Goal: Navigation & Orientation: Find specific page/section

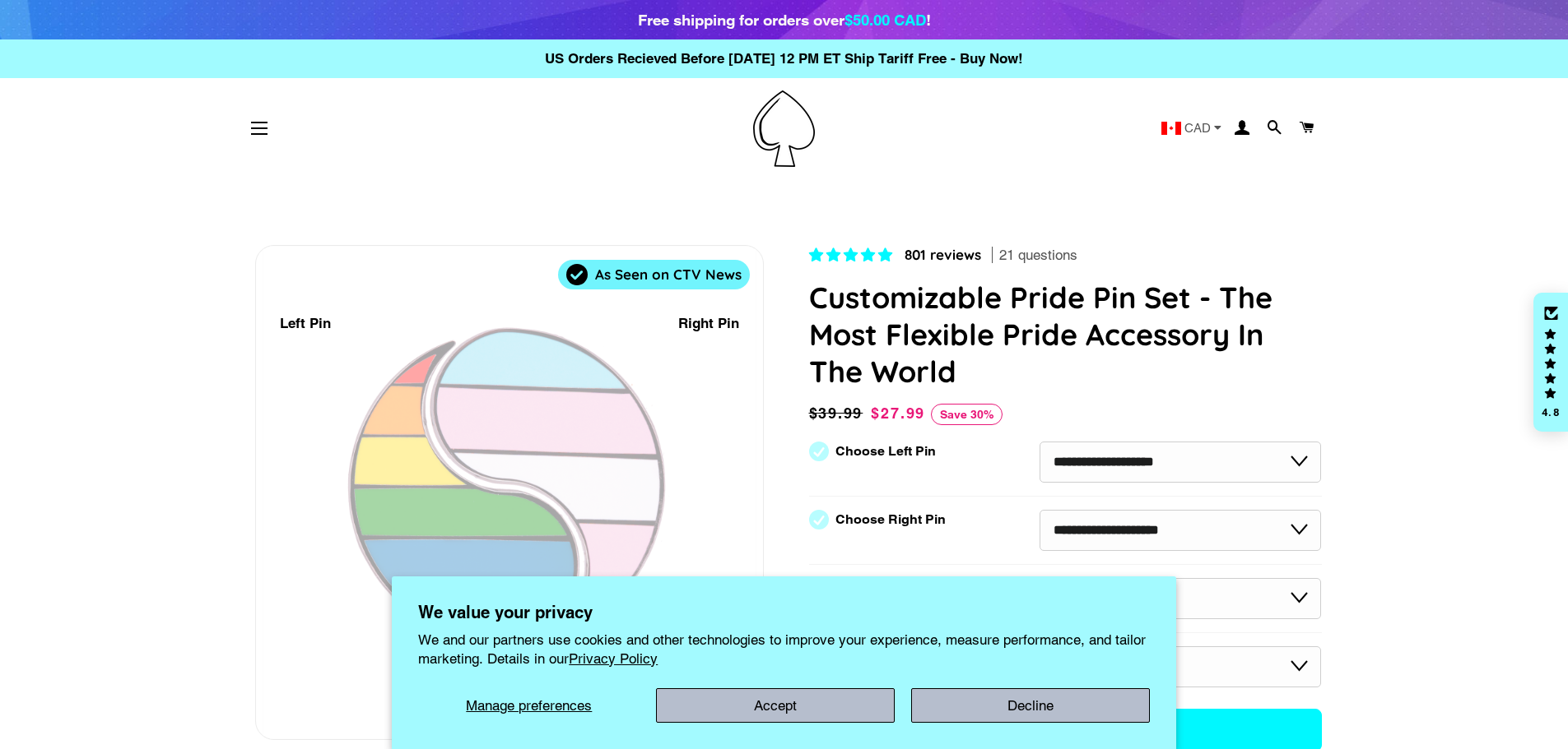
select select "**********"
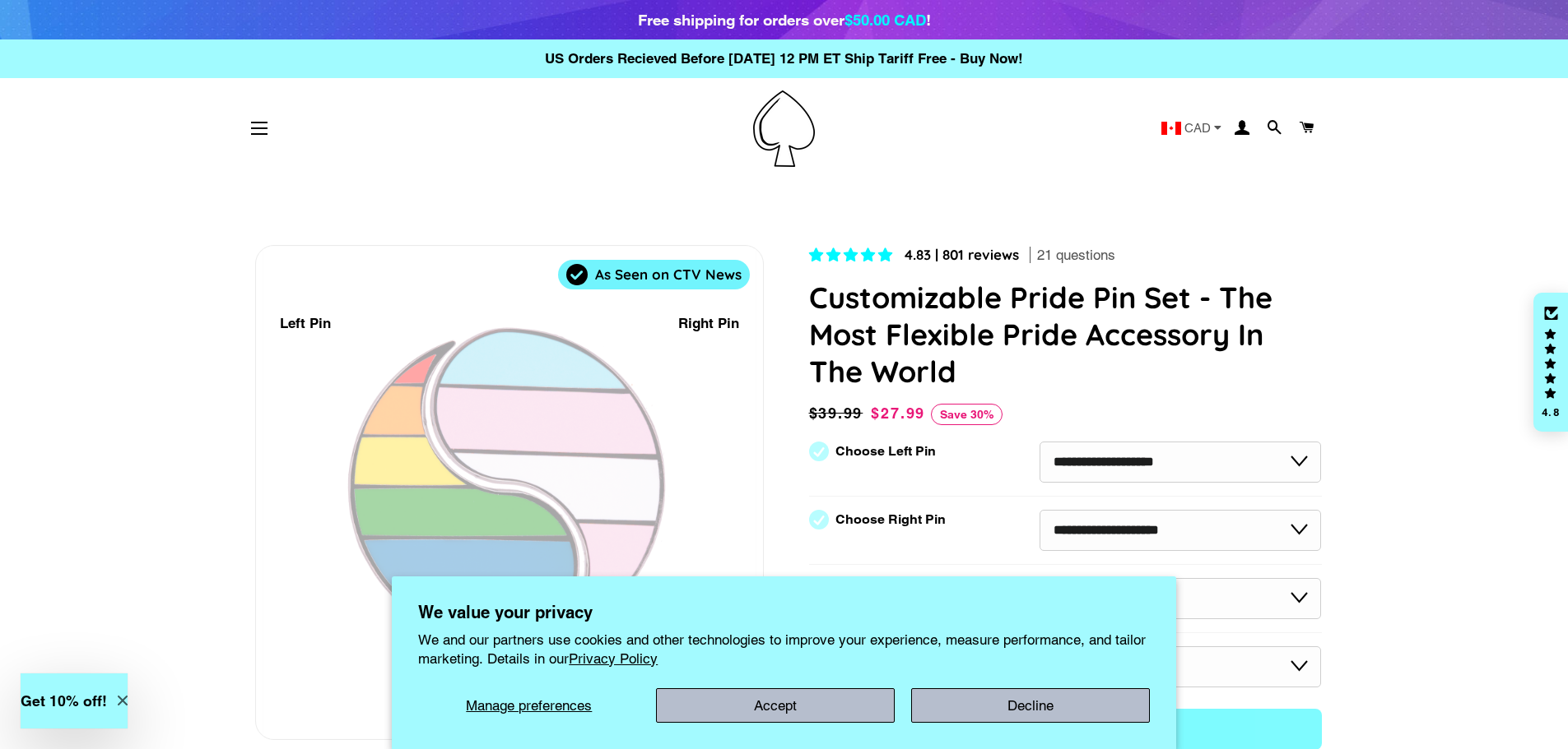
drag, startPoint x: 1472, startPoint y: 274, endPoint x: 1453, endPoint y: 260, distance: 23.6
click at [755, 19] on div "Free shipping for orders over $50.00 CAD !" at bounding box center [784, 20] width 293 height 23
click at [260, 130] on button "Site navigation" at bounding box center [259, 129] width 41 height 41
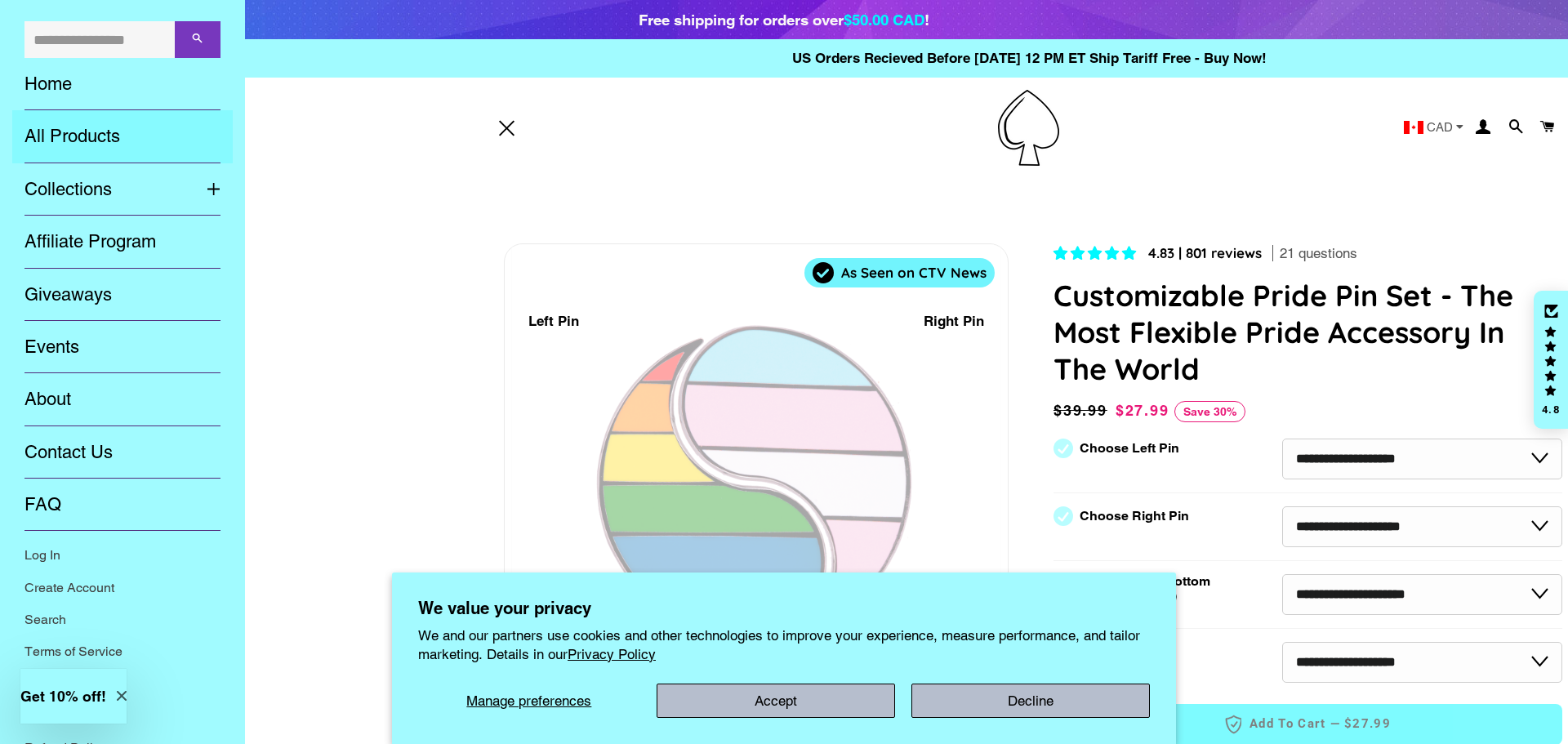
click at [62, 141] on link "All Products" at bounding box center [122, 136] width 220 height 52
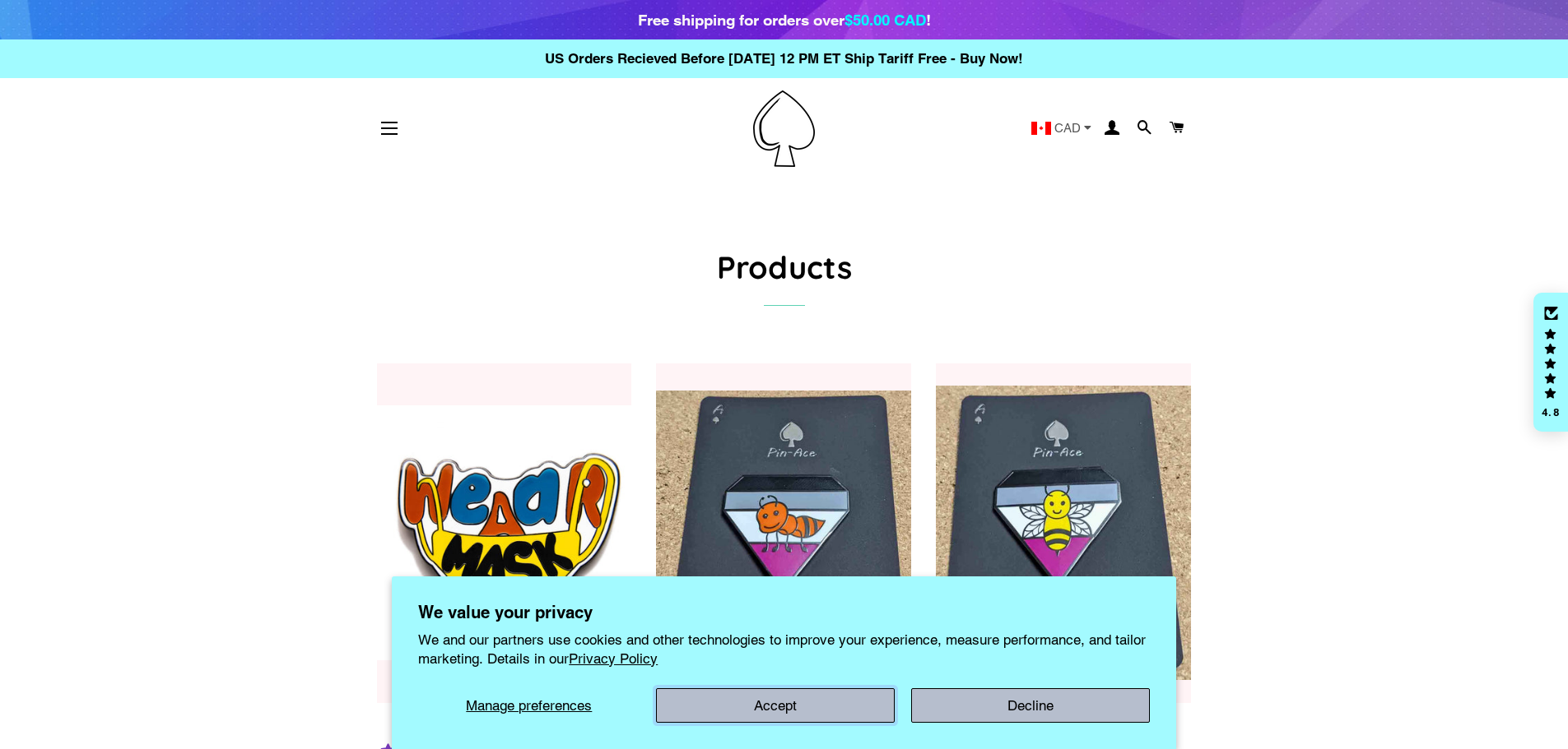
click at [740, 705] on button "Accept" at bounding box center [776, 705] width 239 height 35
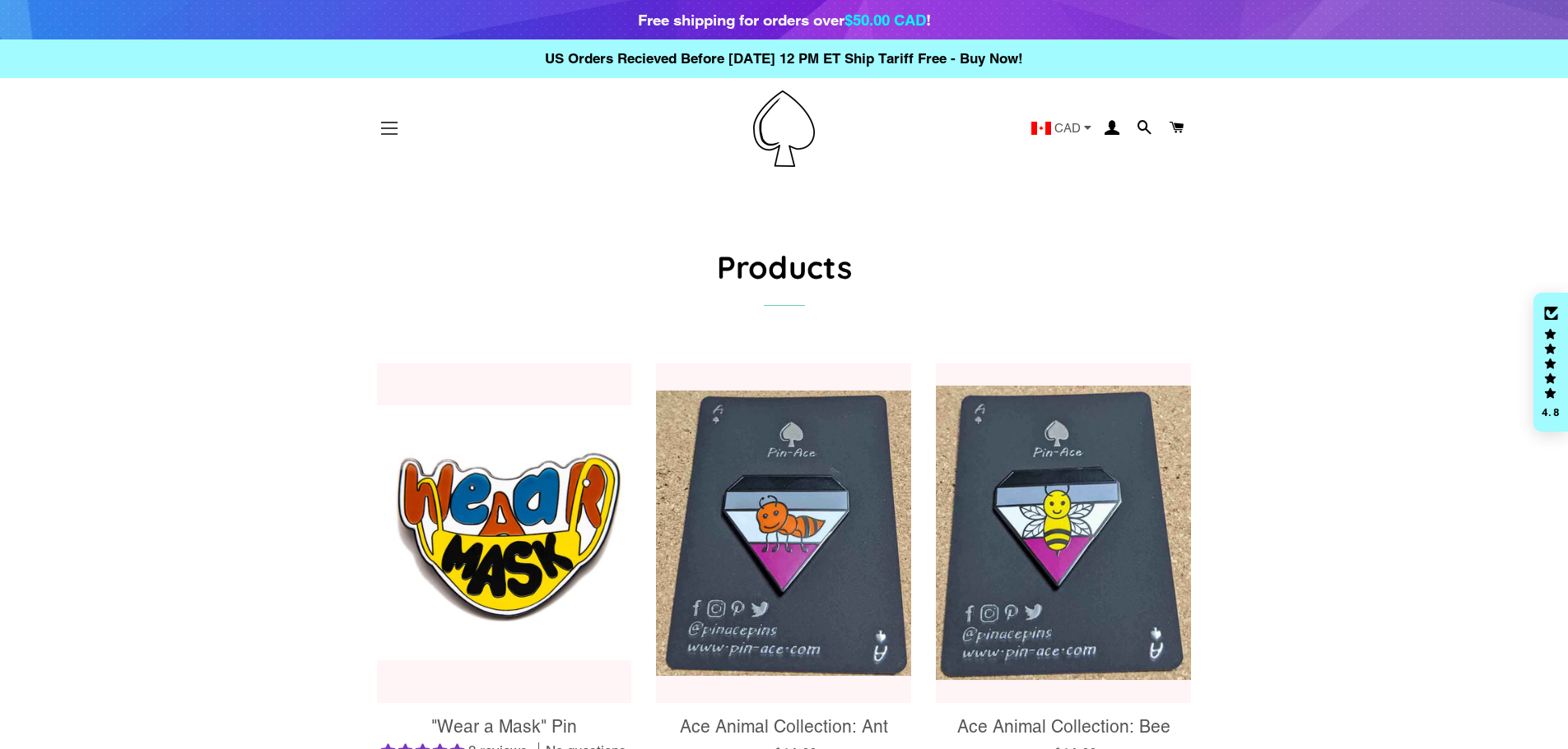
click at [385, 135] on span "button" at bounding box center [389, 134] width 17 height 2
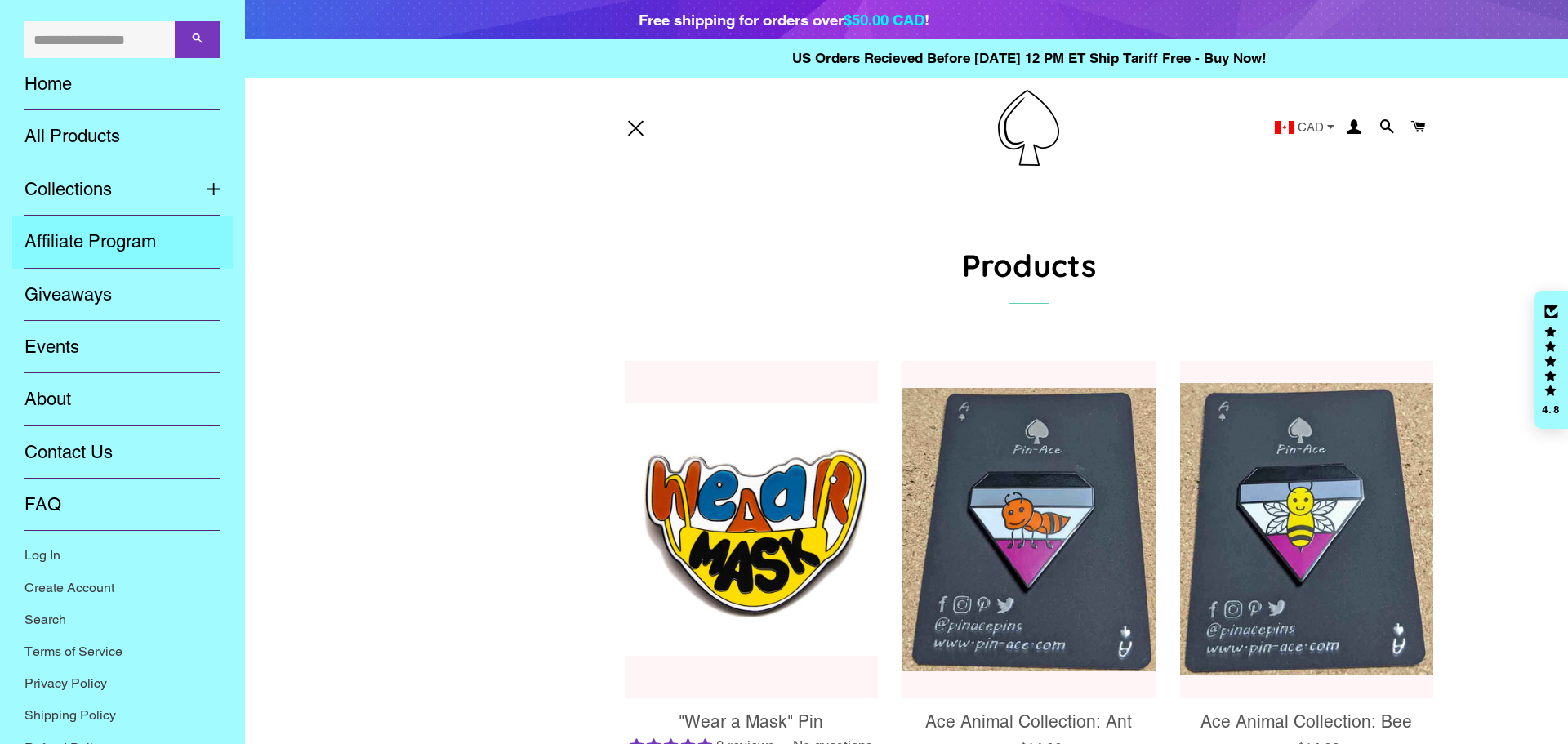
click at [131, 248] on link "Affiliate Program" at bounding box center [122, 242] width 220 height 52
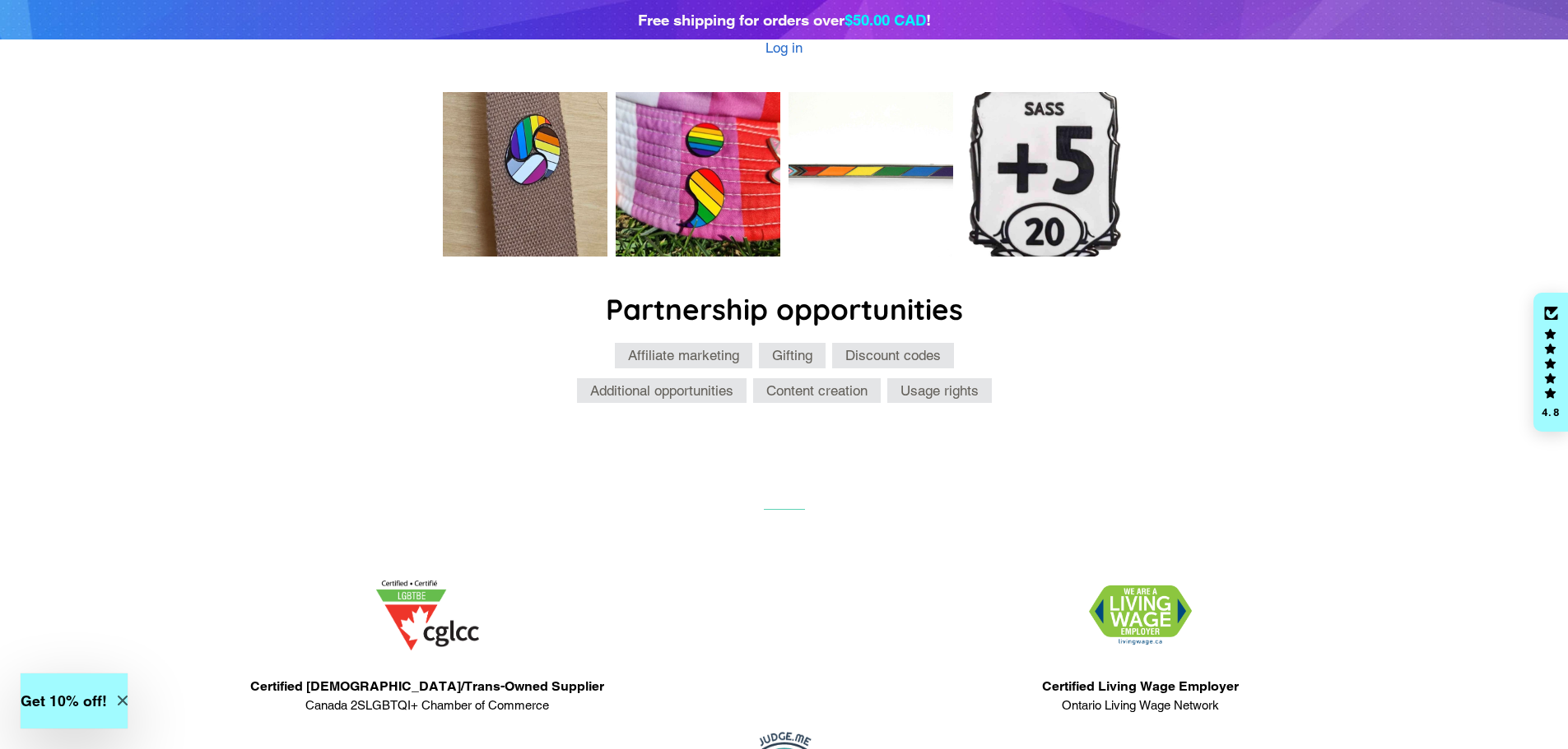
scroll to position [708, 0]
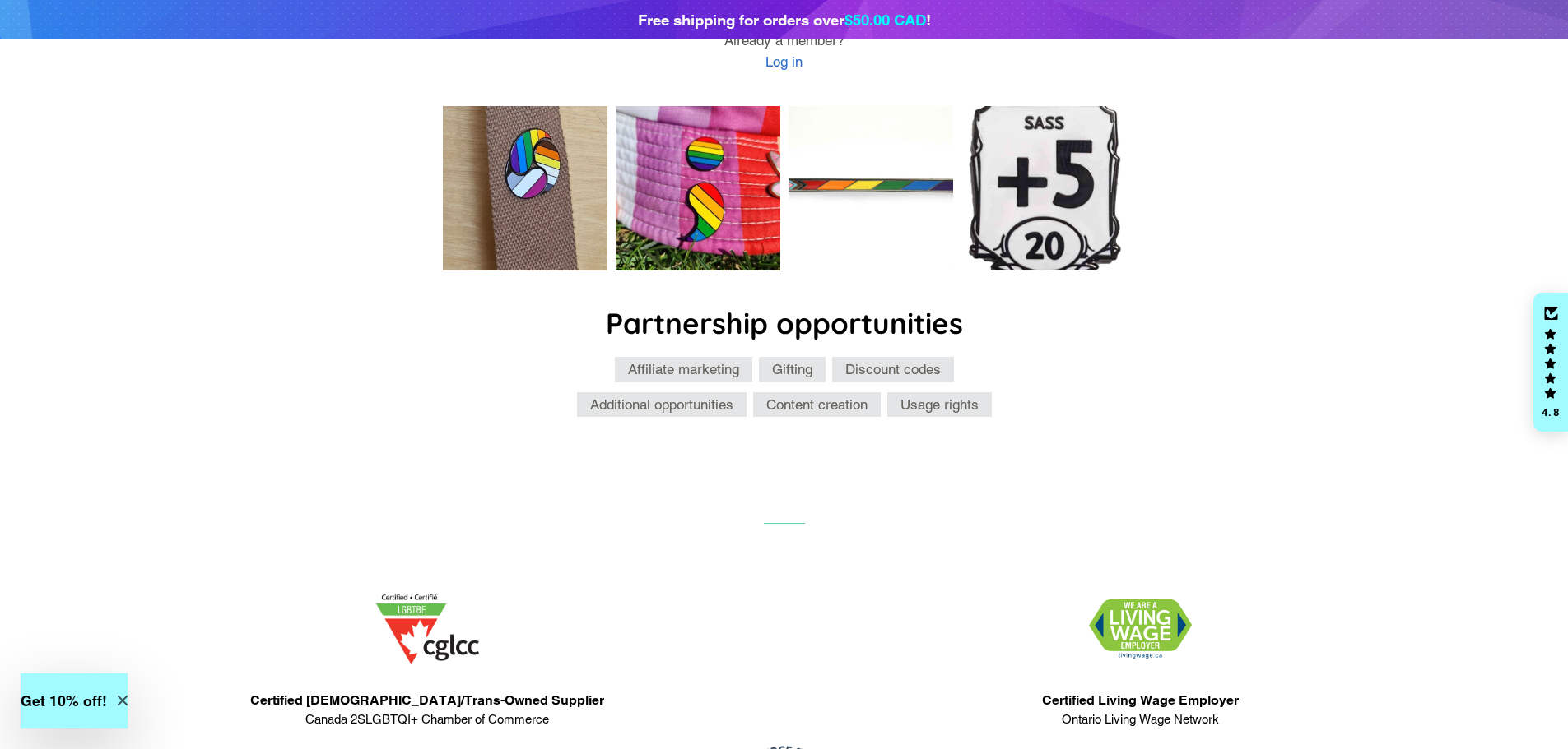
click at [704, 357] on li "Affiliate marketing" at bounding box center [683, 369] width 137 height 25
click at [810, 357] on li "Gifting" at bounding box center [791, 369] width 66 height 25
click at [953, 357] on li "Discount codes" at bounding box center [892, 369] width 121 height 25
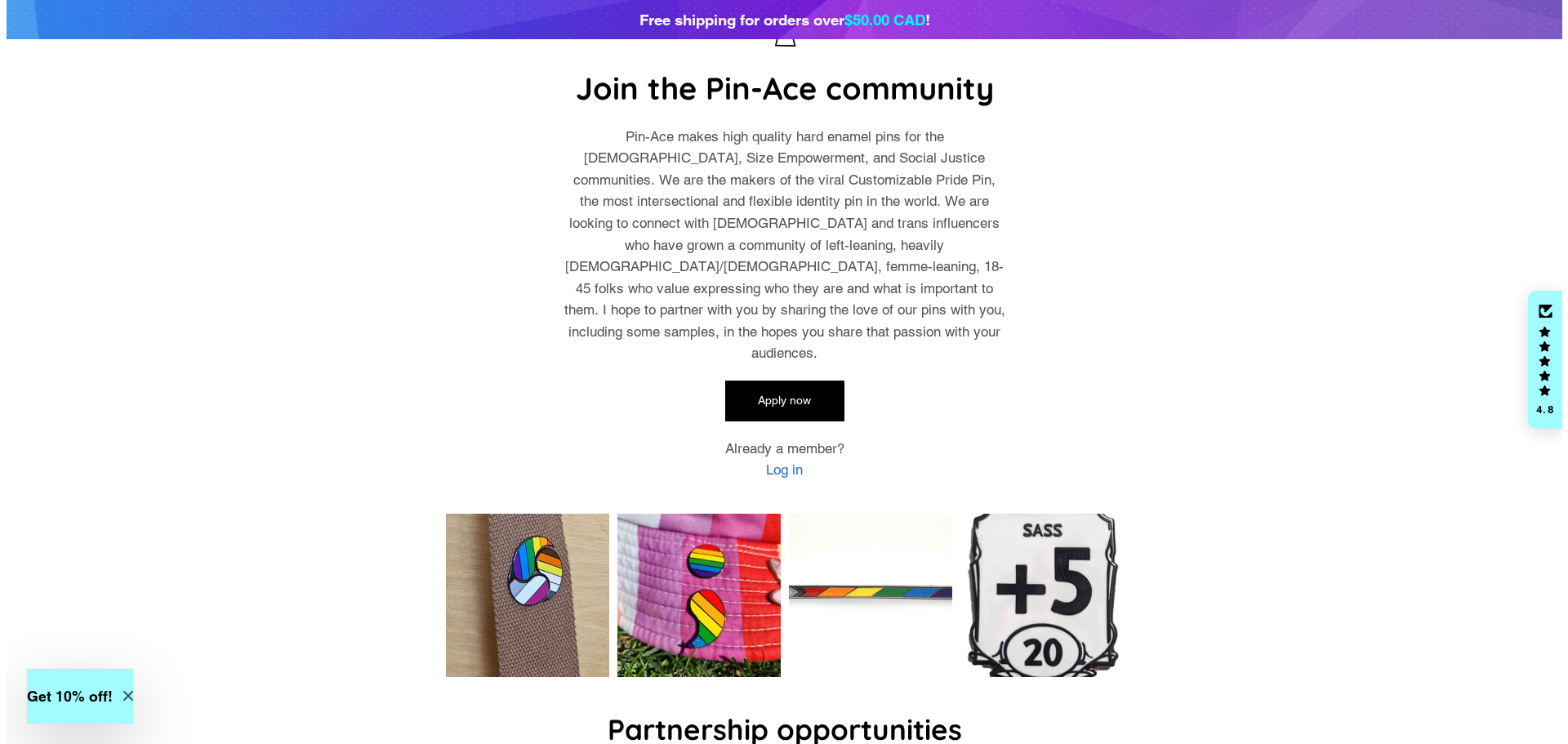
scroll to position [0, 0]
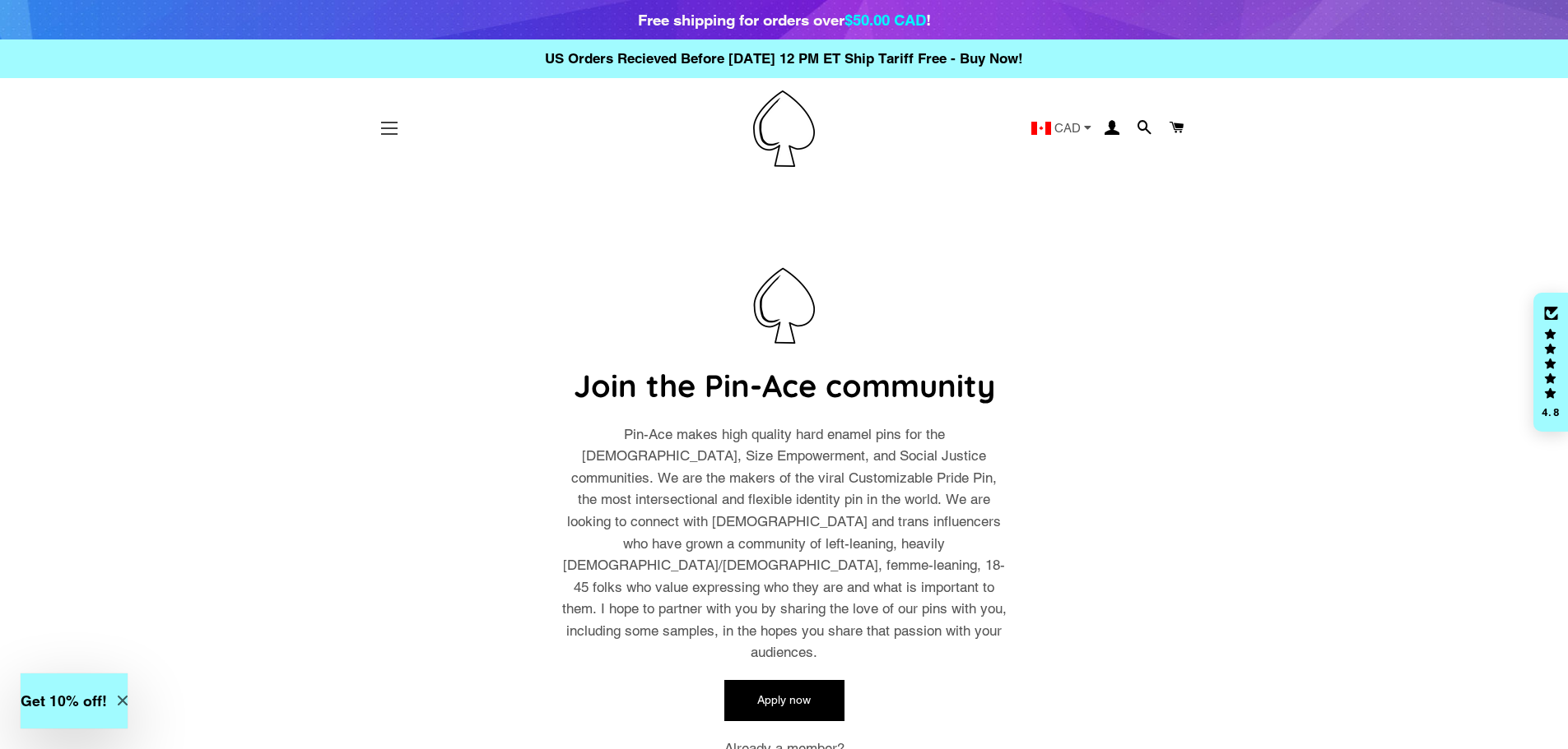
click at [385, 137] on button "Site navigation" at bounding box center [389, 129] width 41 height 41
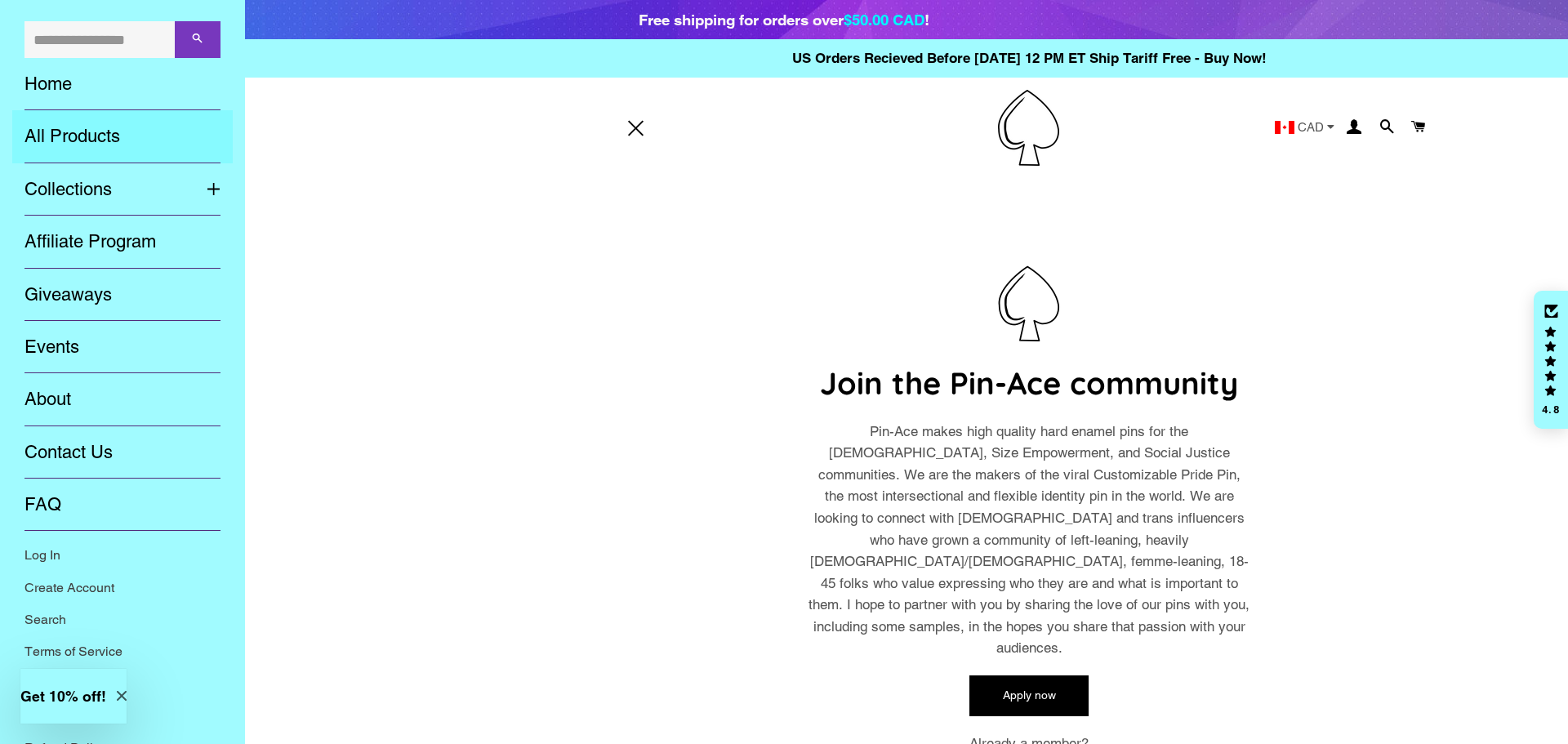
click at [108, 139] on link "All Products" at bounding box center [122, 136] width 220 height 52
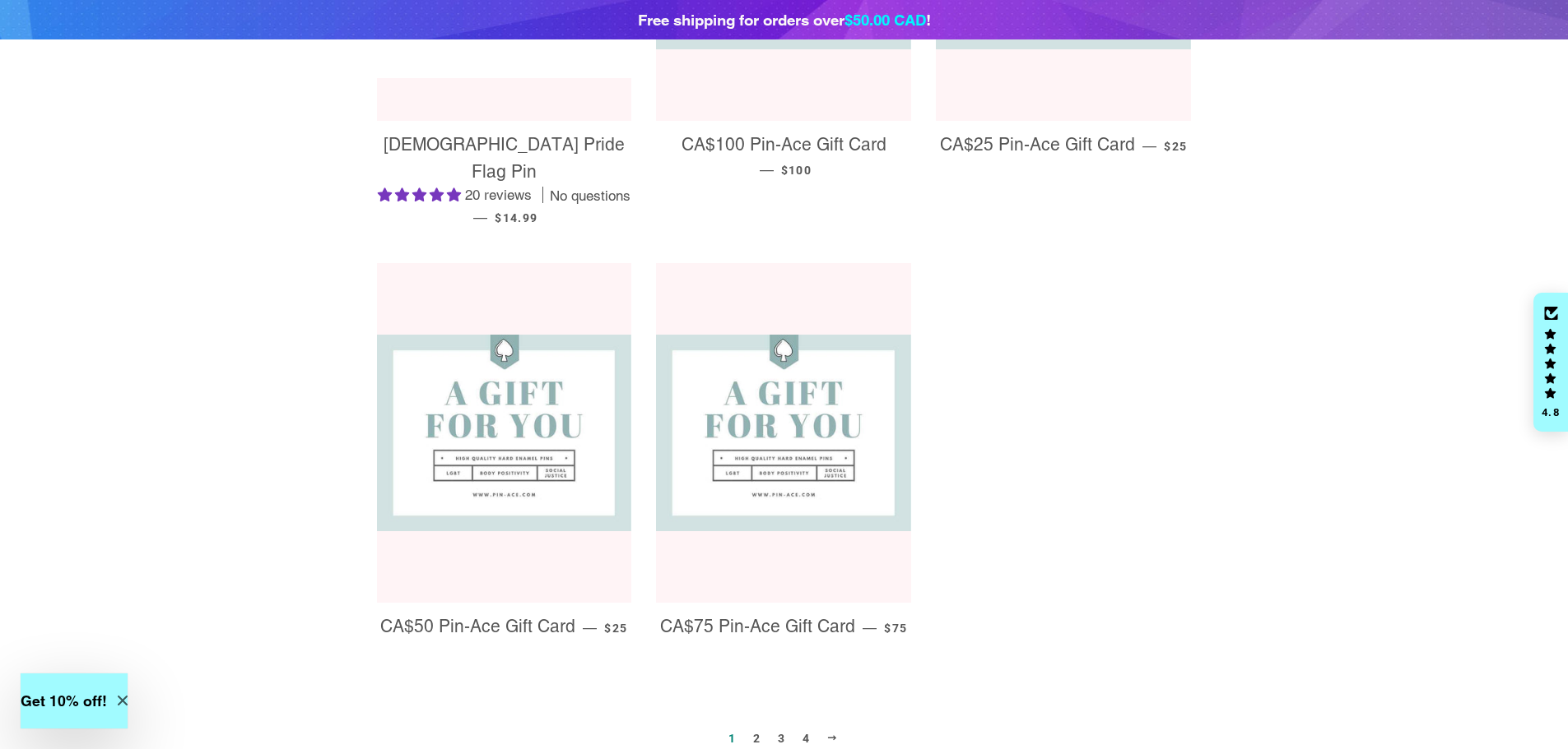
scroll to position [1562, 0]
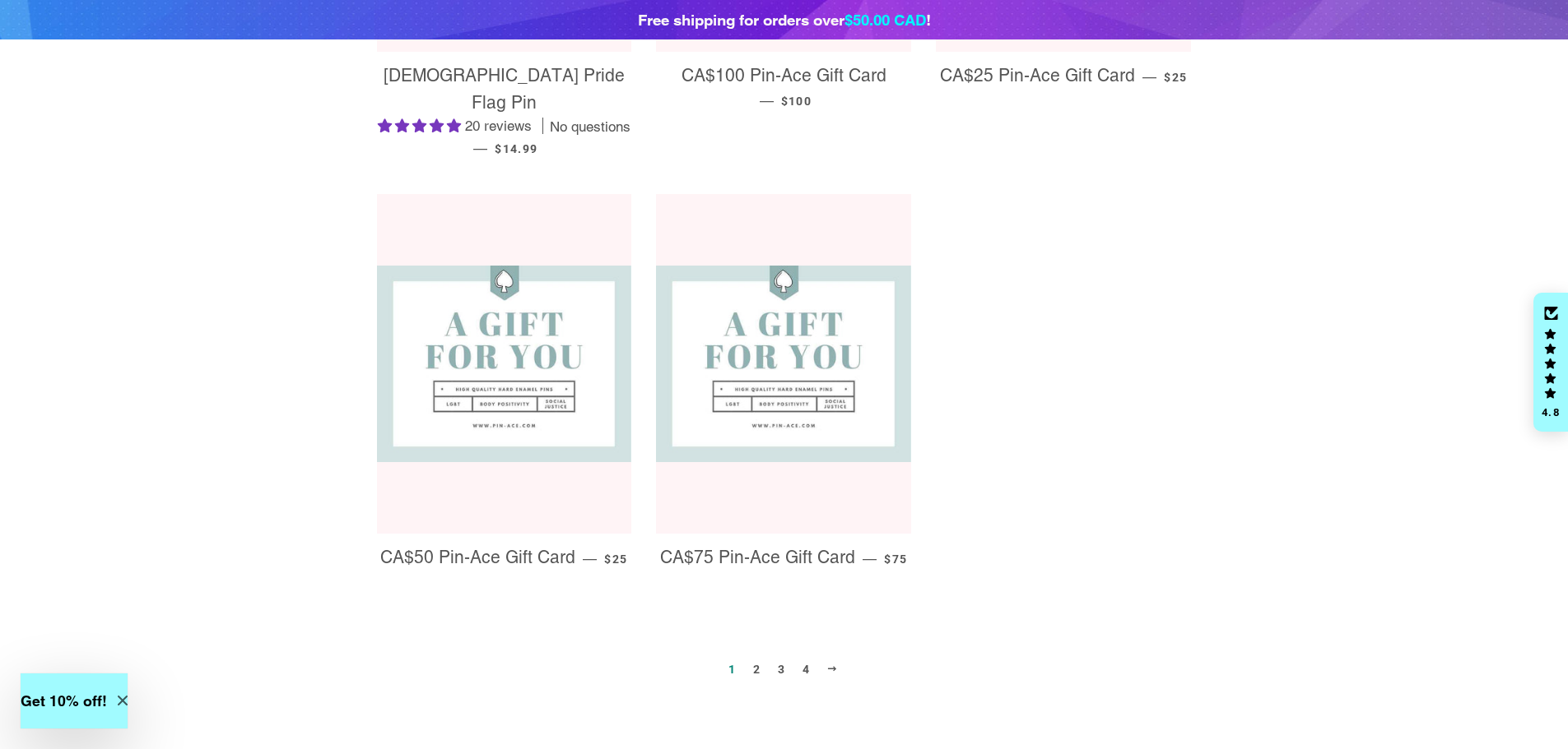
click at [752, 657] on link "2" at bounding box center [757, 669] width 21 height 24
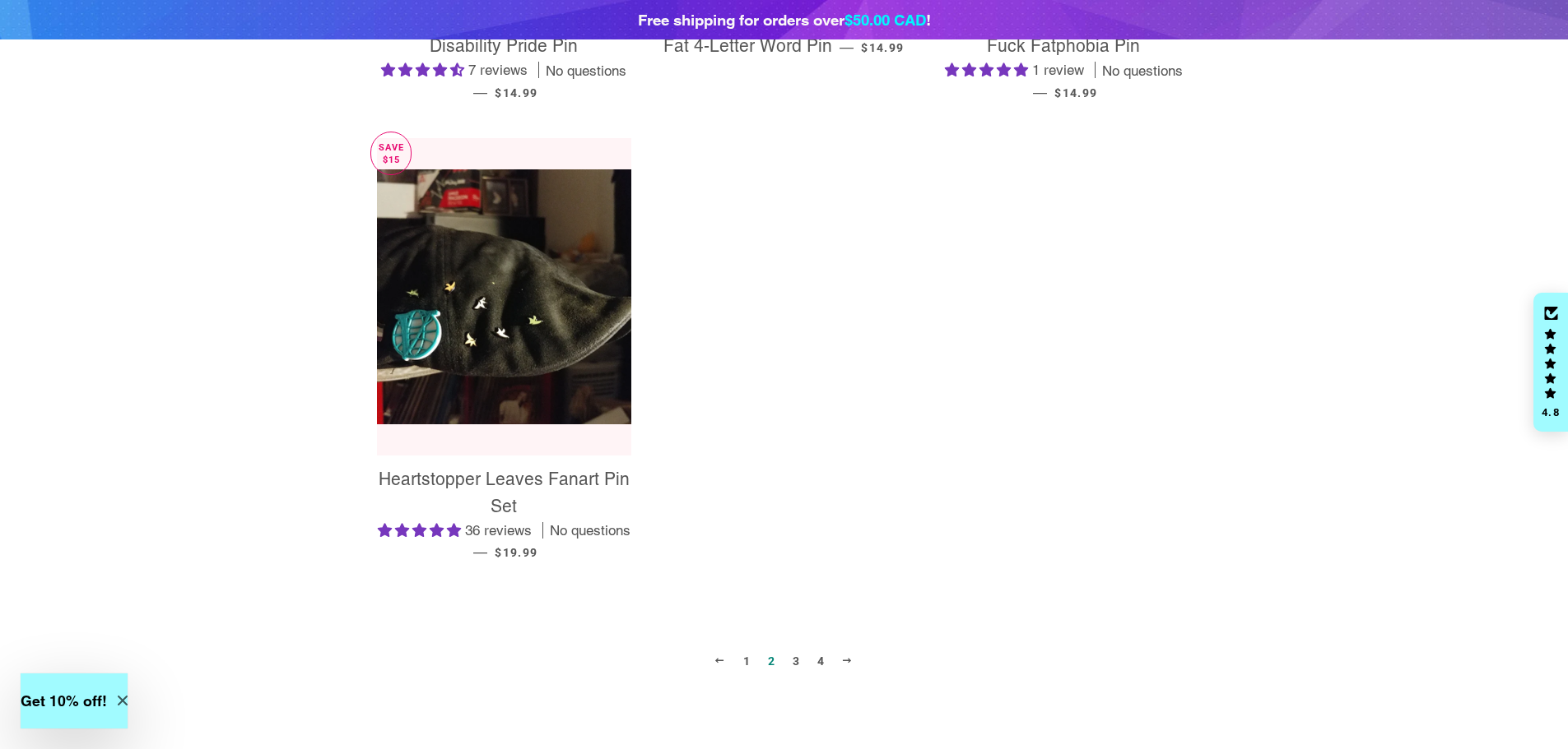
scroll to position [1727, 0]
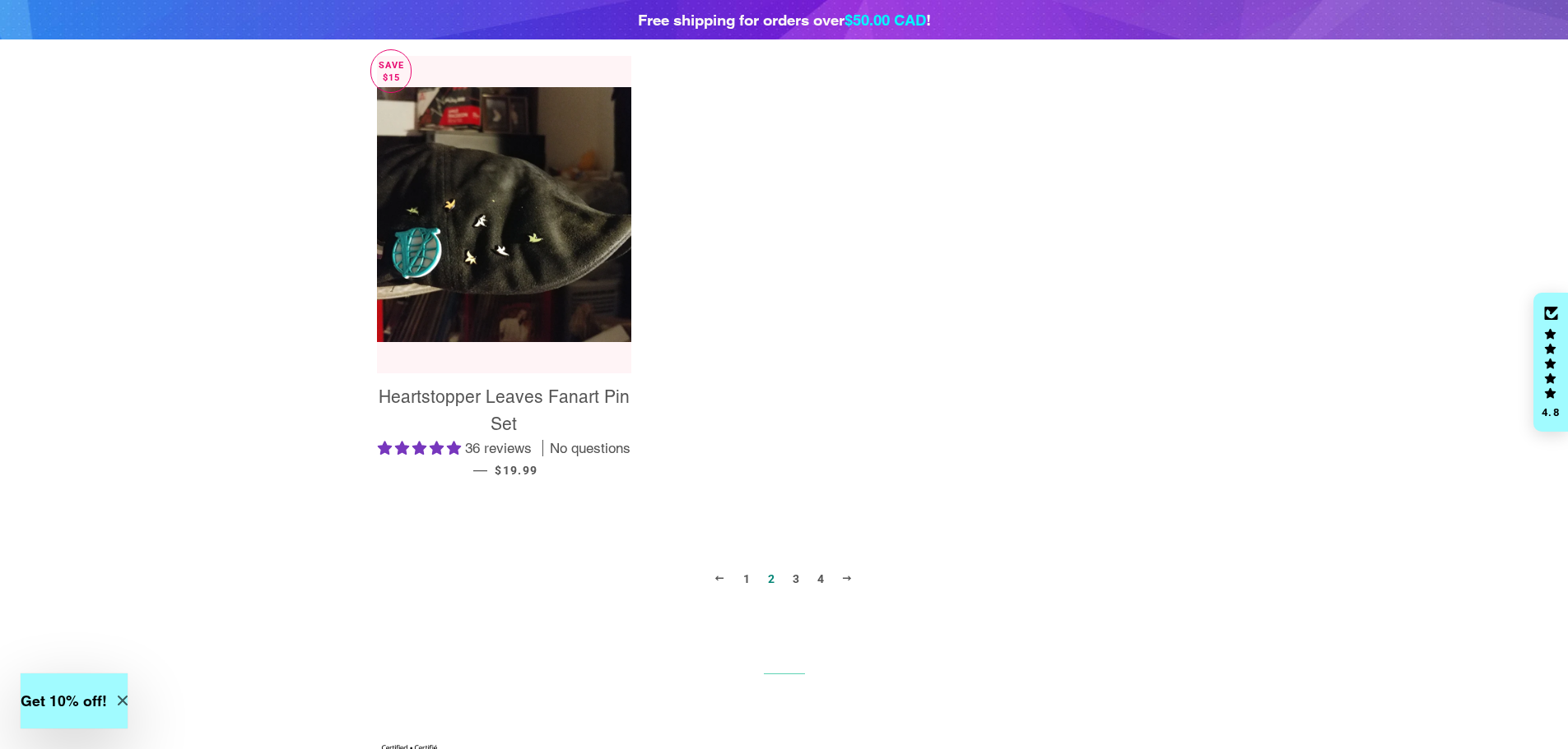
click at [799, 580] on link "3" at bounding box center [796, 578] width 21 height 24
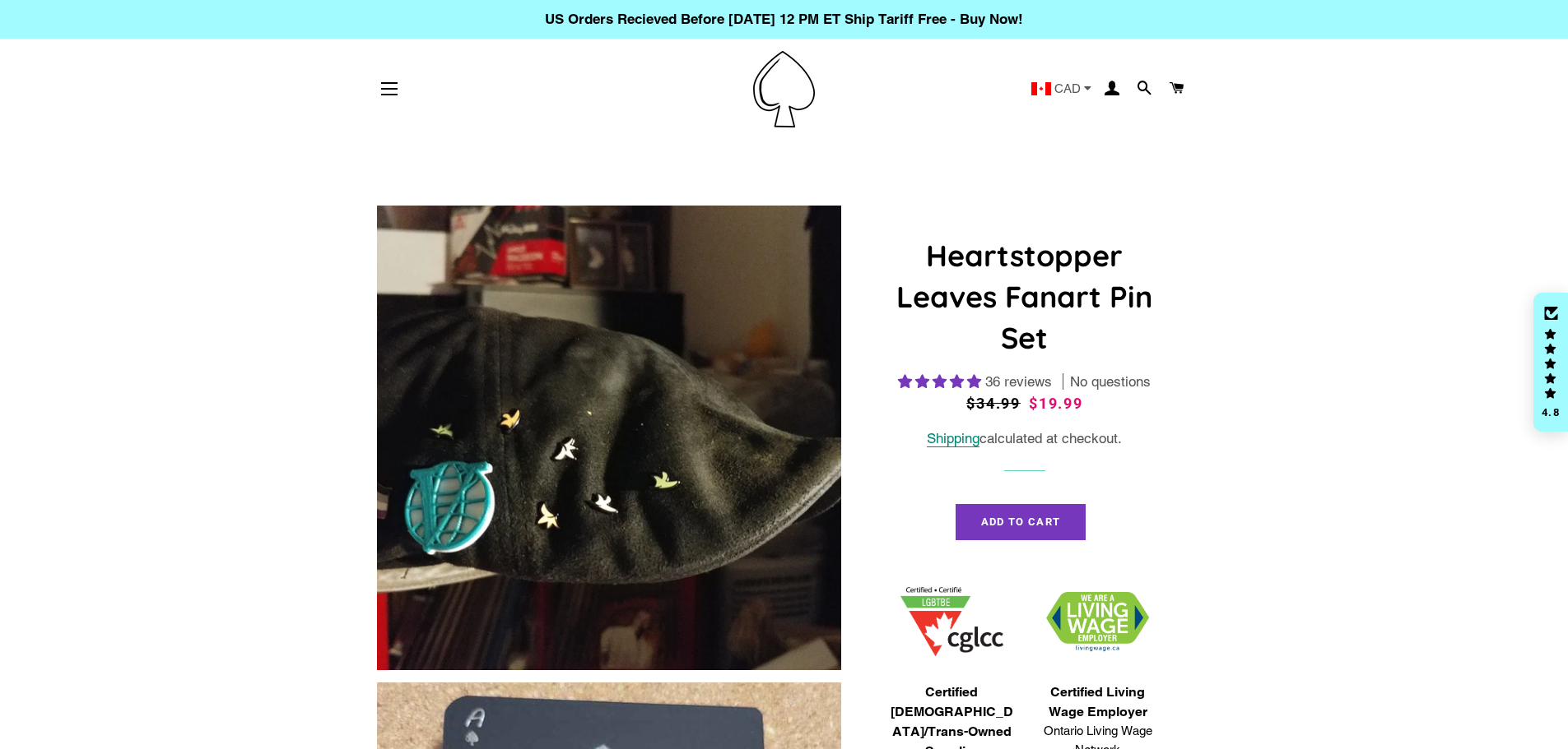
select select "**********"
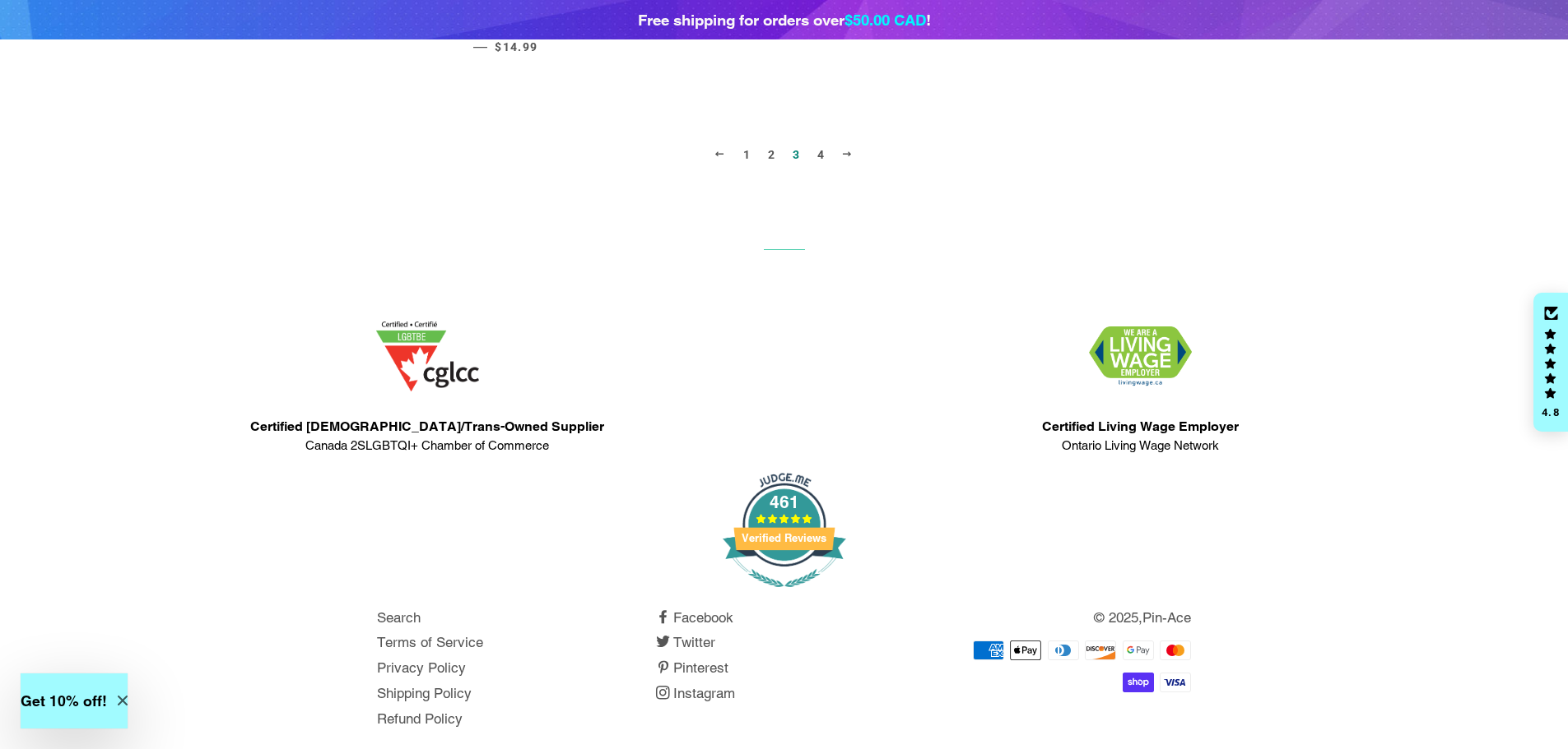
scroll to position [2100, 0]
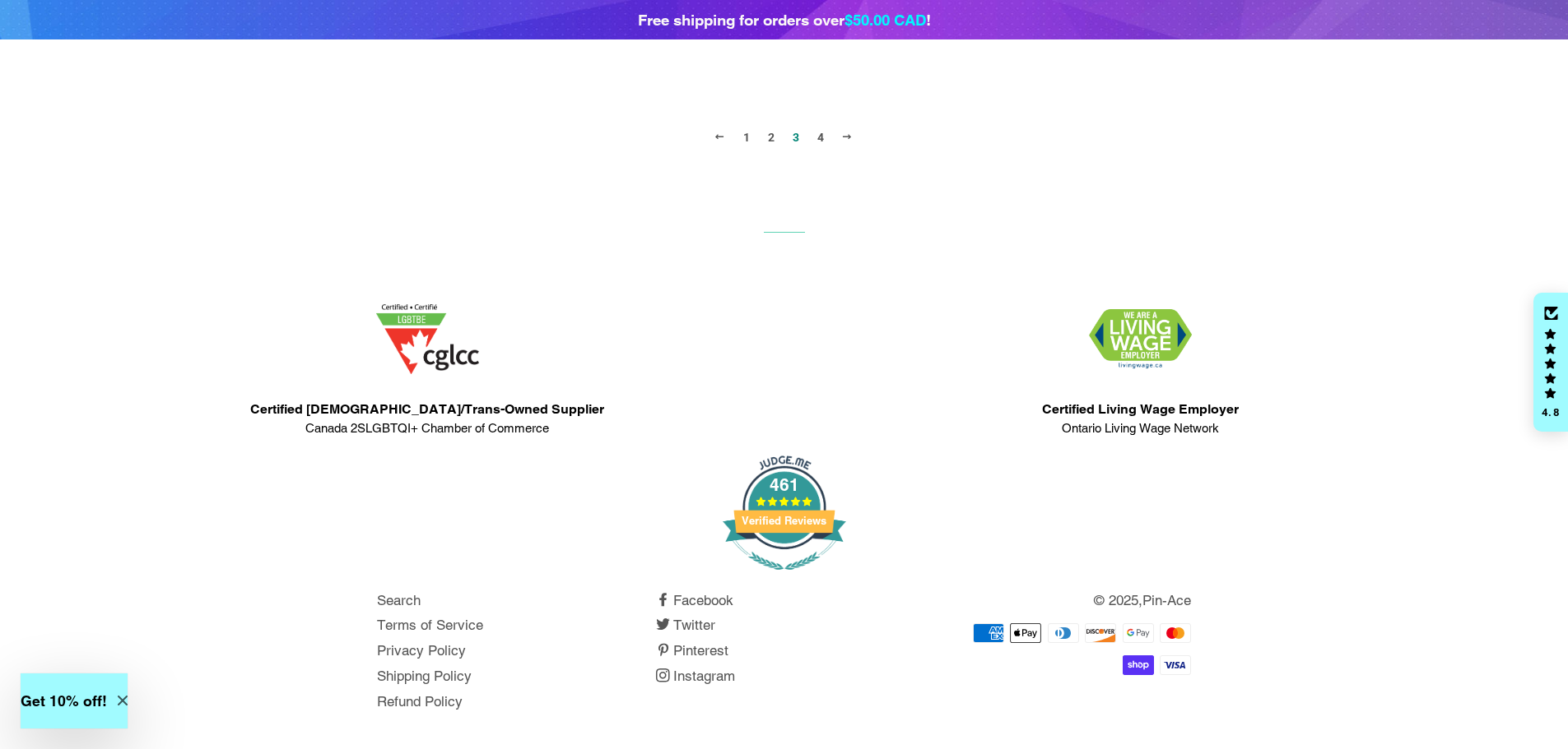
click at [817, 139] on link "4" at bounding box center [820, 137] width 21 height 24
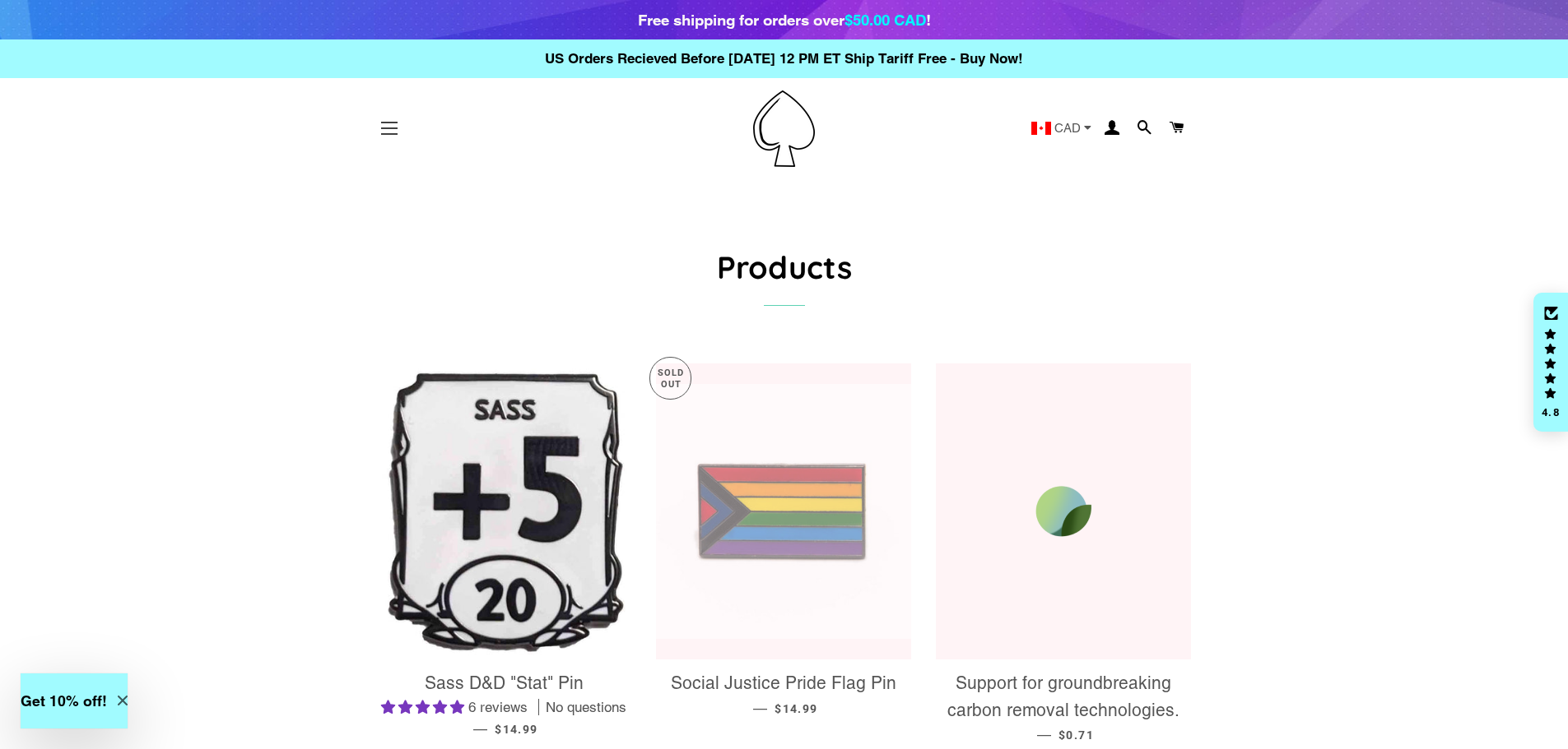
click at [387, 135] on button "Site navigation" at bounding box center [389, 129] width 41 height 41
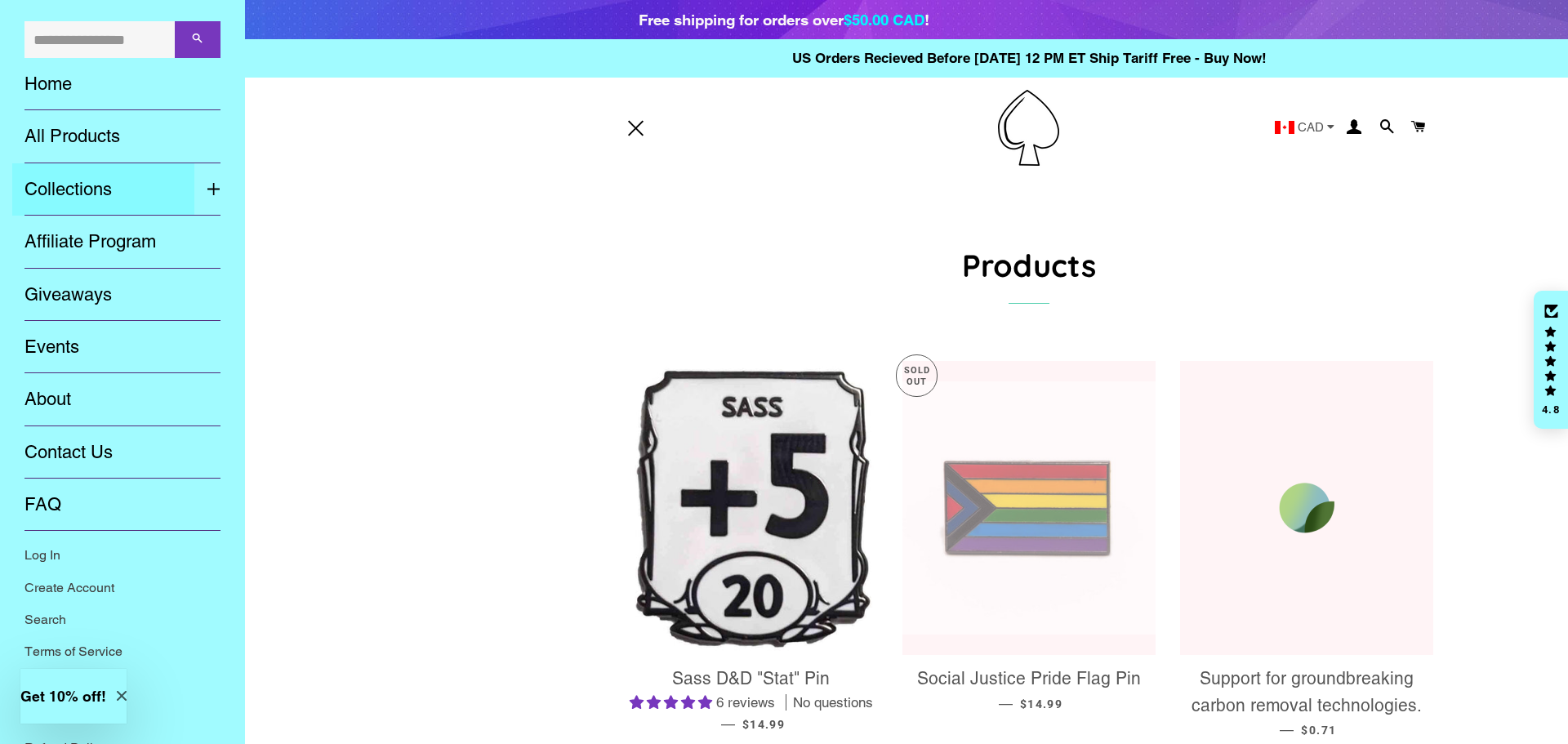
click at [175, 190] on link "Collections" at bounding box center [103, 189] width 182 height 52
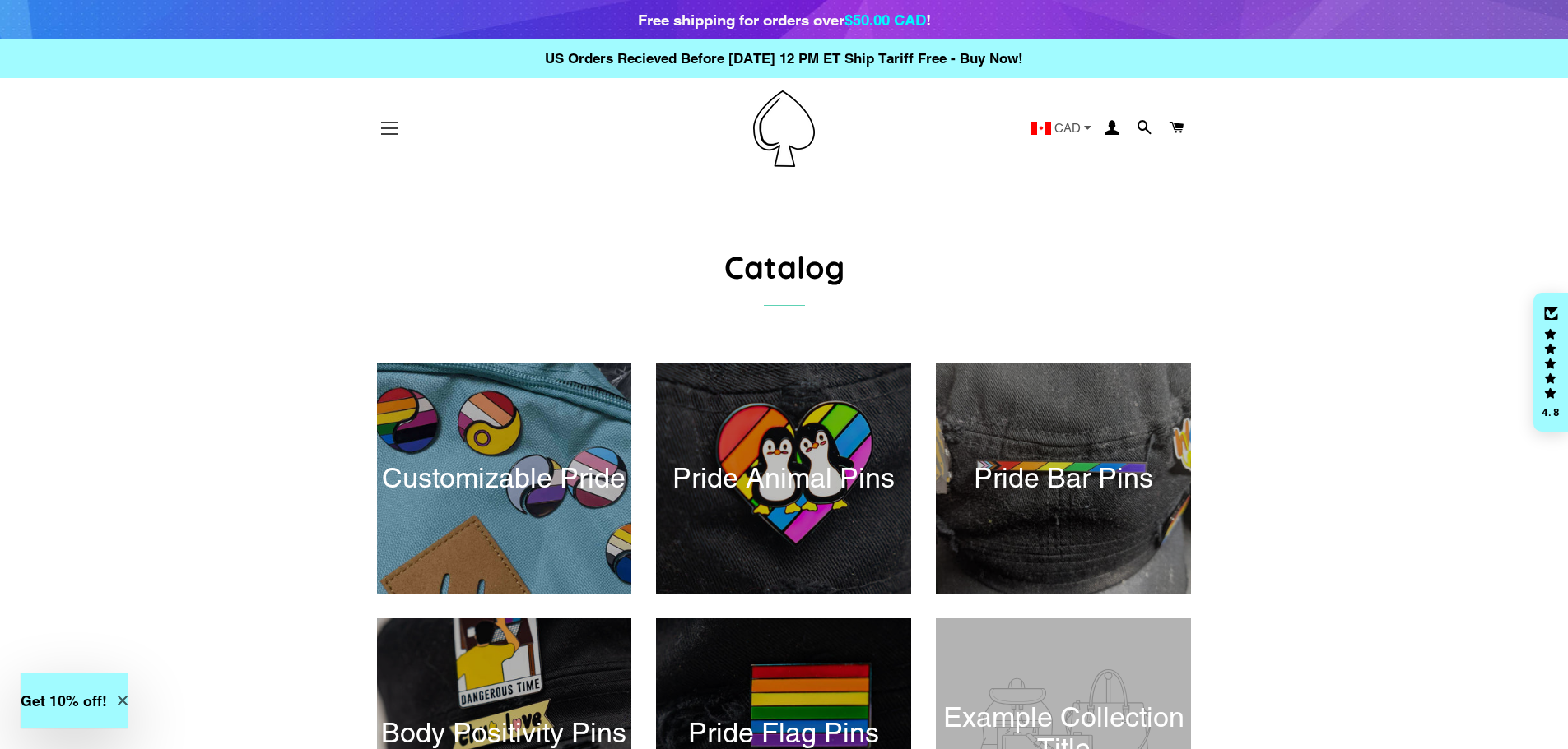
click at [384, 131] on button "Site navigation" at bounding box center [389, 129] width 41 height 41
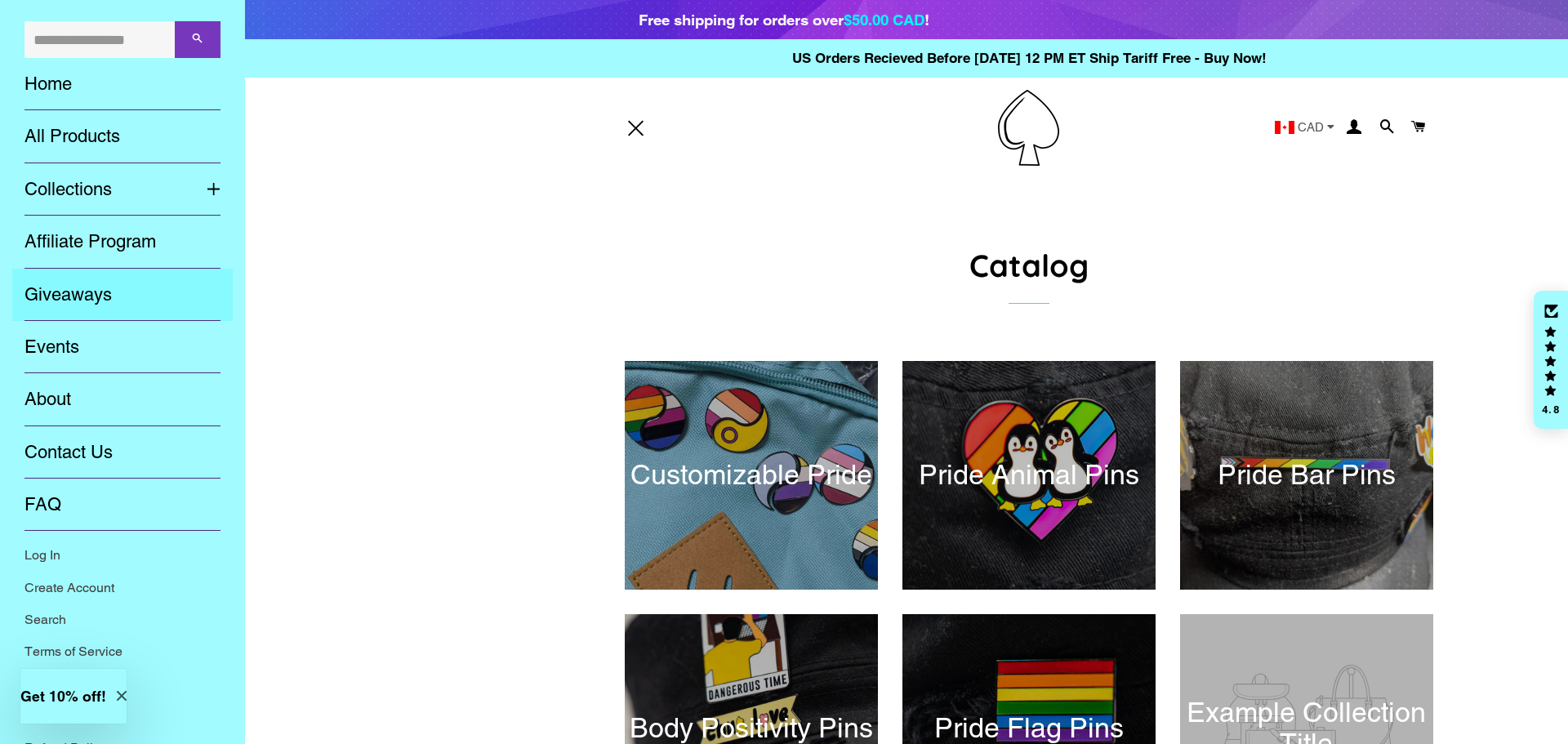
click at [82, 298] on link "Giveaways" at bounding box center [122, 295] width 220 height 52
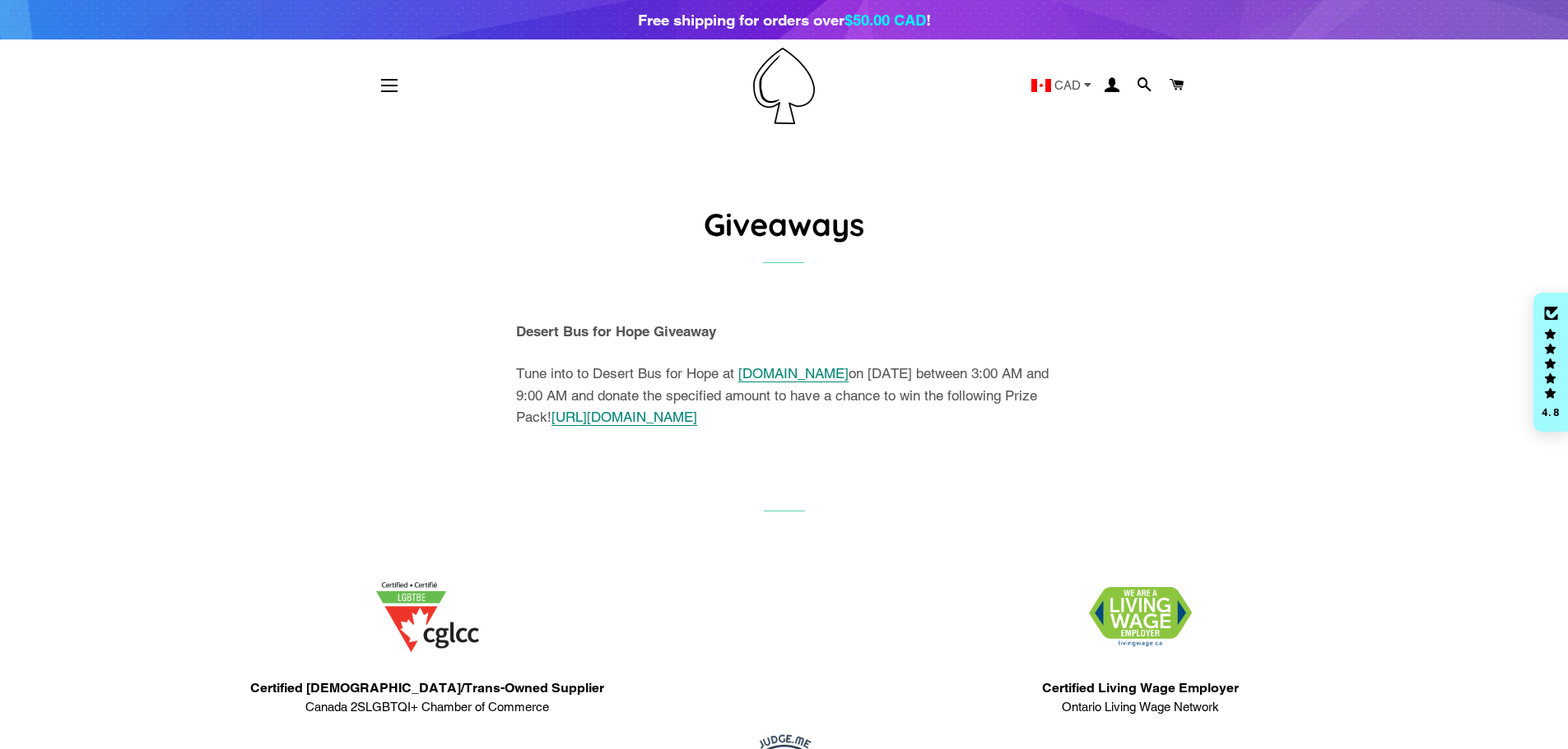
scroll to position [82, 0]
